Goal: Task Accomplishment & Management: Manage account settings

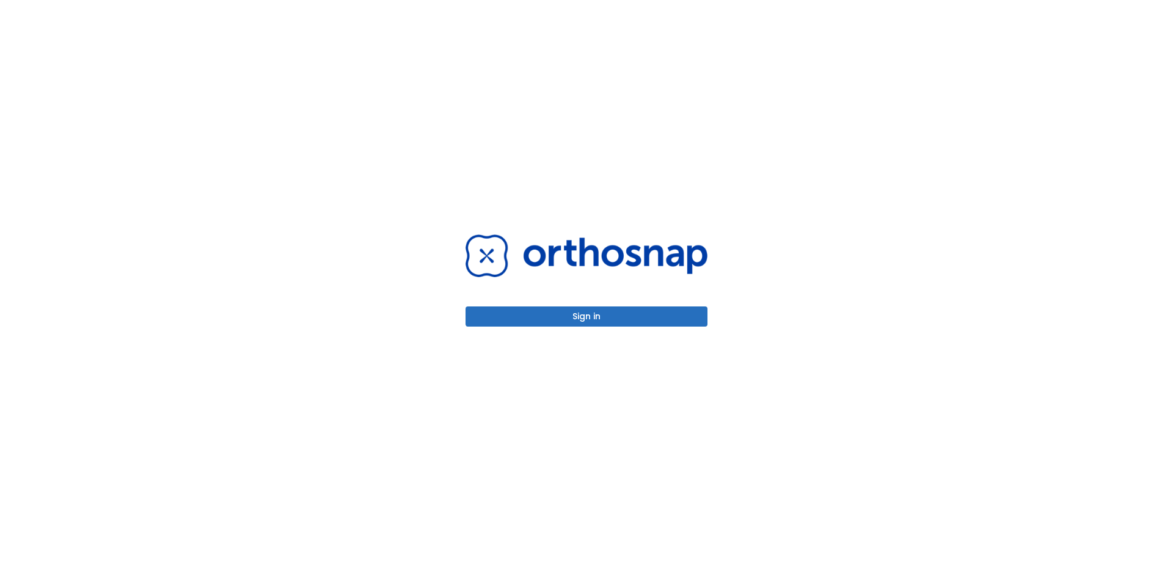
drag, startPoint x: 0, startPoint y: 0, endPoint x: 642, endPoint y: 313, distance: 714.1
click at [642, 313] on button "Sign in" at bounding box center [586, 317] width 242 height 20
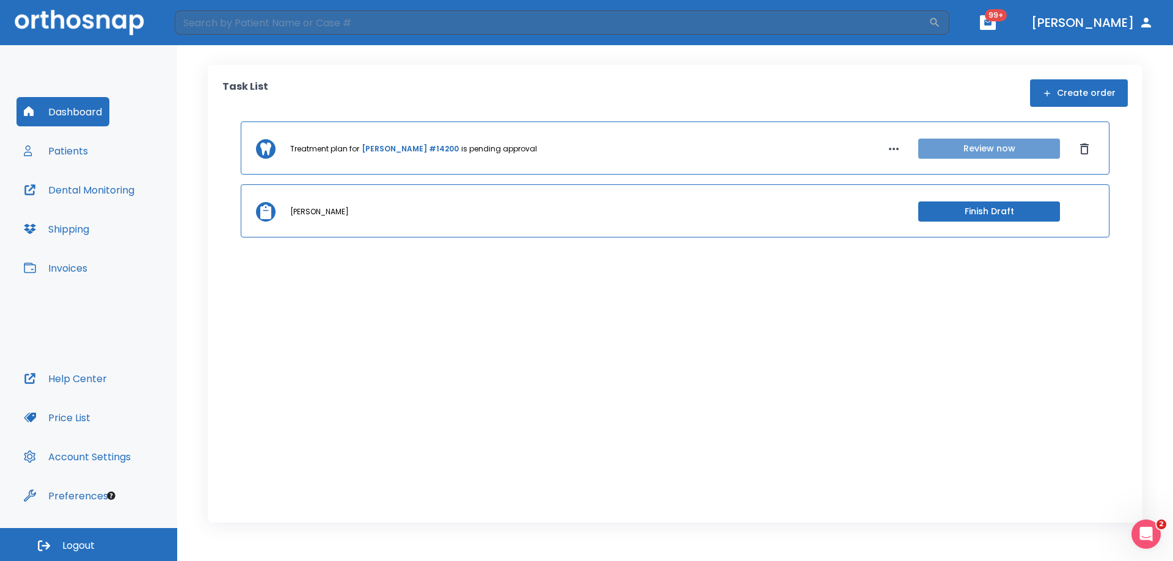
click at [974, 151] on button "Review now" at bounding box center [989, 149] width 142 height 20
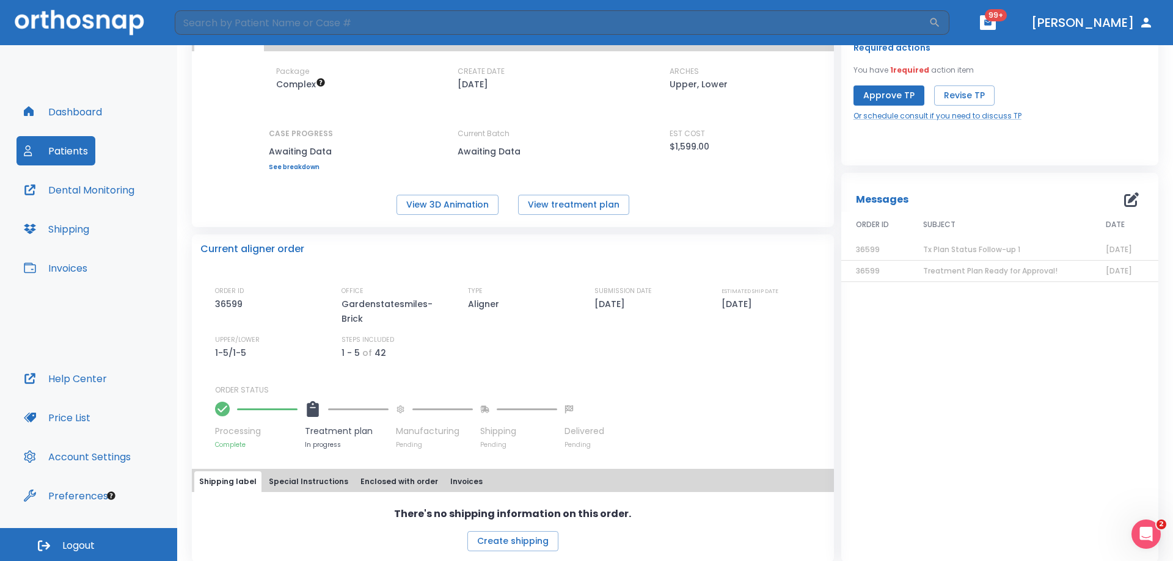
scroll to position [95, 0]
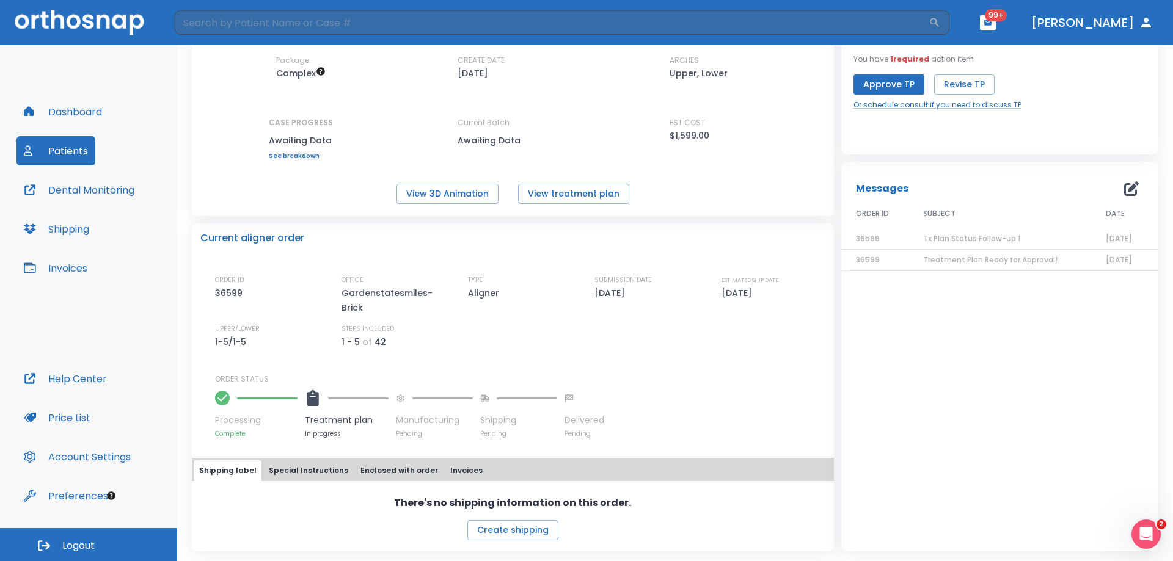
click at [315, 398] on icon at bounding box center [313, 398] width 12 height 16
click at [546, 198] on button "View treatment plan" at bounding box center [573, 194] width 111 height 20
click at [329, 399] on div at bounding box center [347, 398] width 84 height 27
click at [456, 190] on button "View 3D Animation" at bounding box center [447, 194] width 102 height 20
click at [550, 193] on button "View treatment plan" at bounding box center [573, 194] width 111 height 20
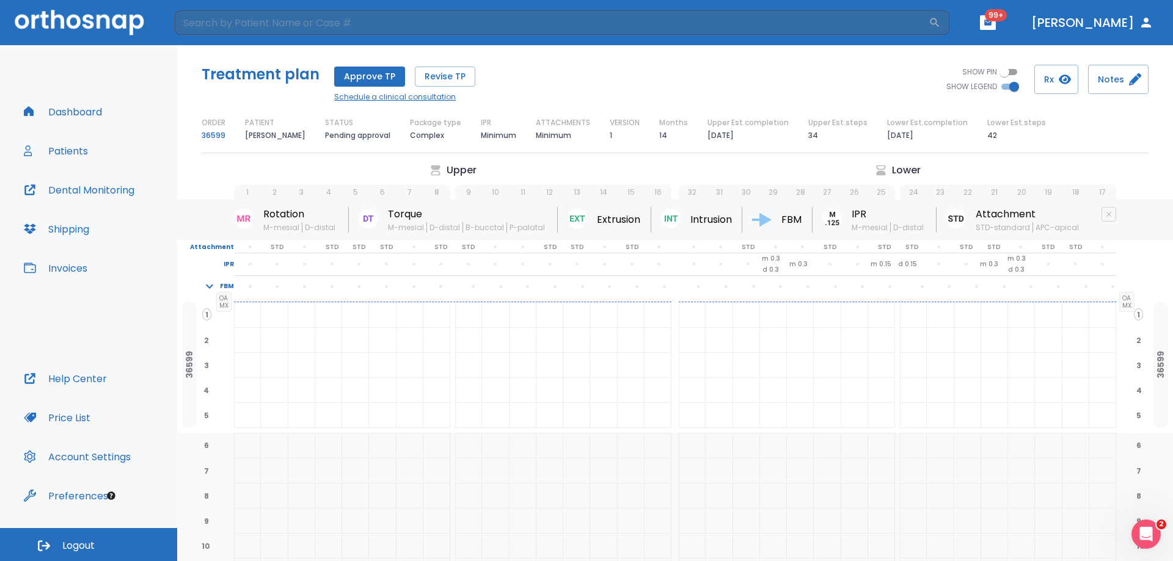
click at [395, 98] on link "Schedule a clinical consultation" at bounding box center [404, 97] width 141 height 11
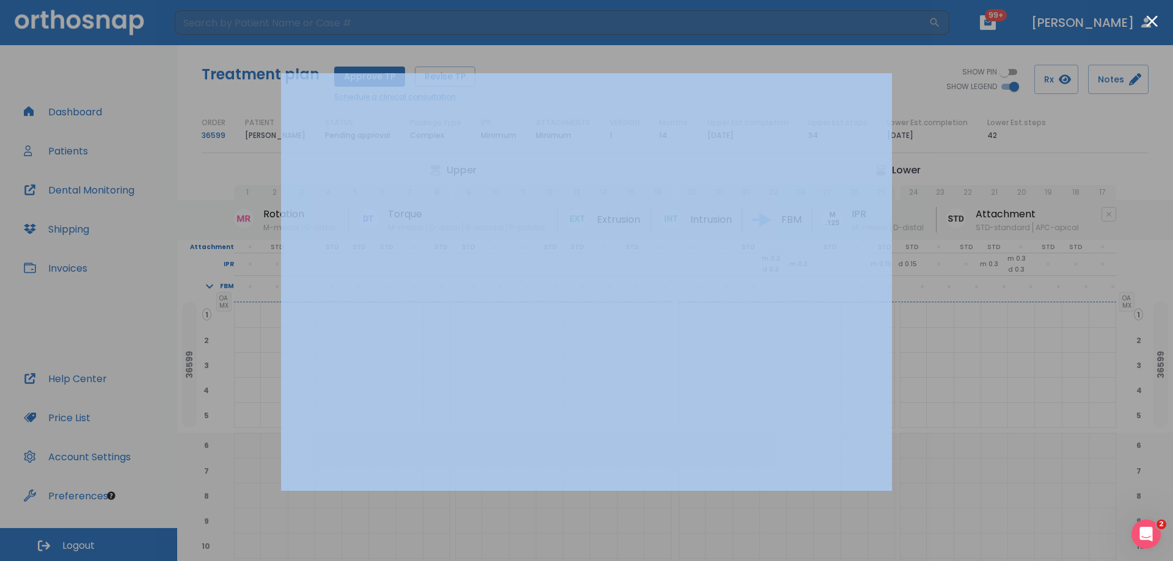
click at [882, 67] on div at bounding box center [586, 280] width 1173 height 561
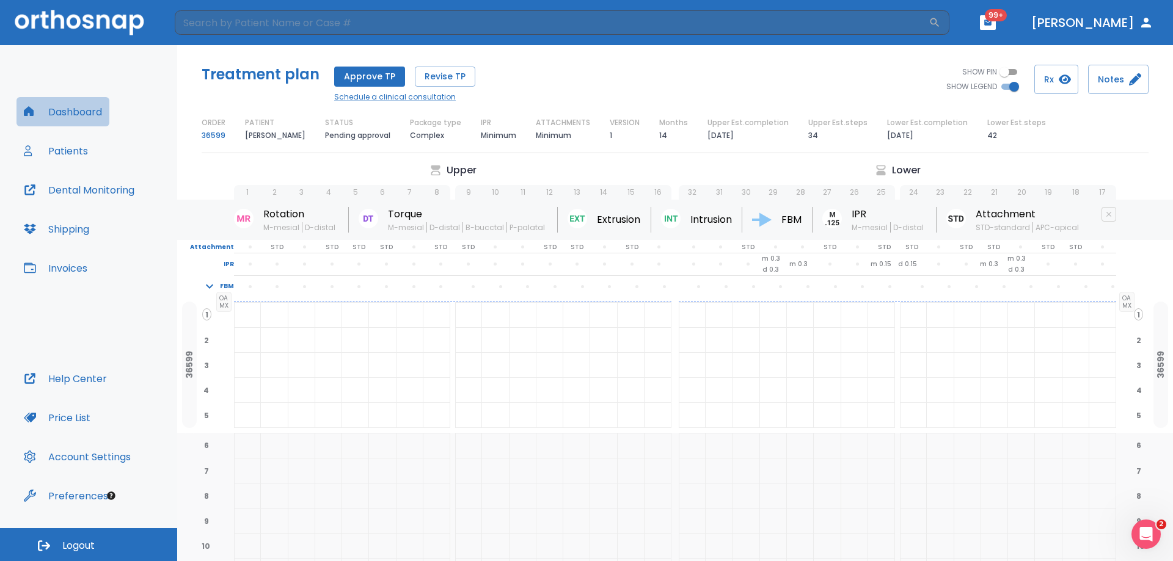
click at [70, 107] on button "Dashboard" at bounding box center [62, 111] width 93 height 29
